Goal: Task Accomplishment & Management: Manage account settings

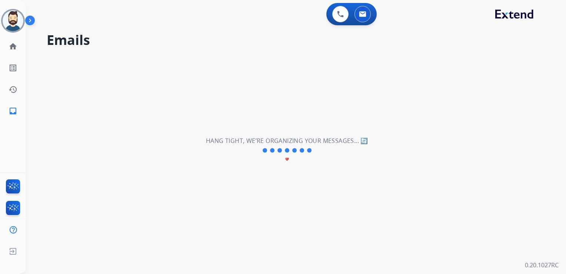
select select "**********"
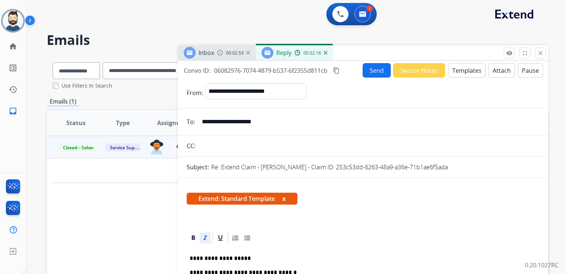
select select "**********"
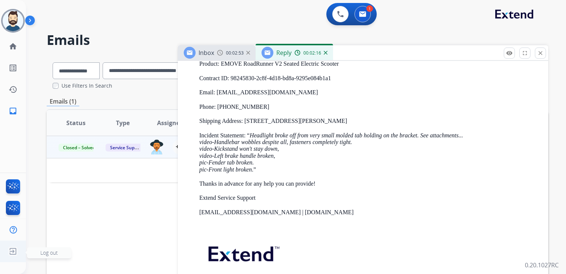
click at [46, 255] on span "Log out" at bounding box center [48, 252] width 17 height 7
